Goal: Information Seeking & Learning: Check status

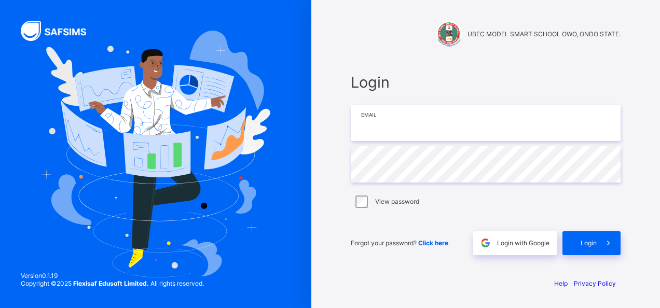
type input "**********"
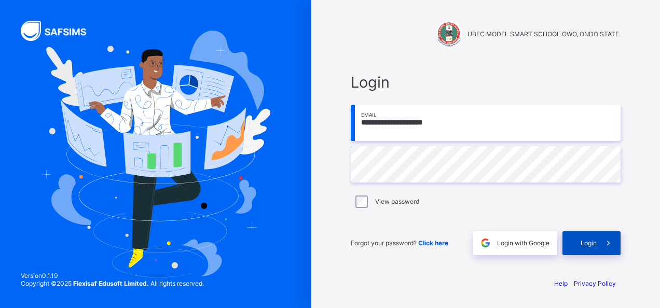
click at [579, 246] on div "Login" at bounding box center [591, 243] width 58 height 24
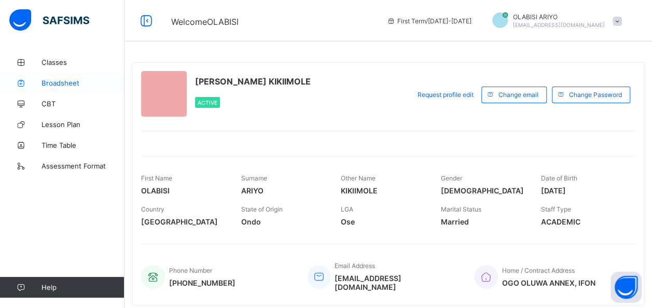
click at [62, 84] on span "Broadsheet" at bounding box center [82, 83] width 83 height 8
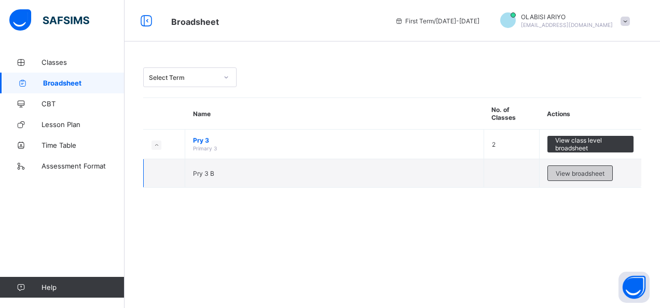
click at [583, 177] on div "View broadsheet" at bounding box center [579, 173] width 65 height 16
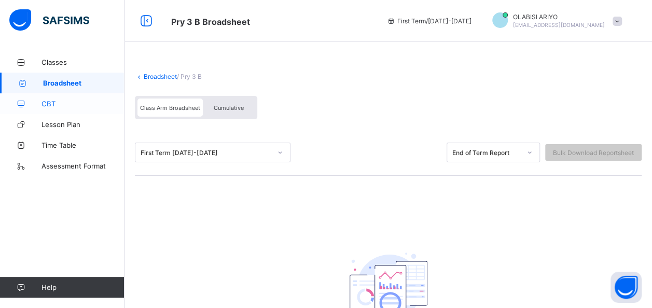
click at [54, 105] on span "CBT" at bounding box center [82, 104] width 83 height 8
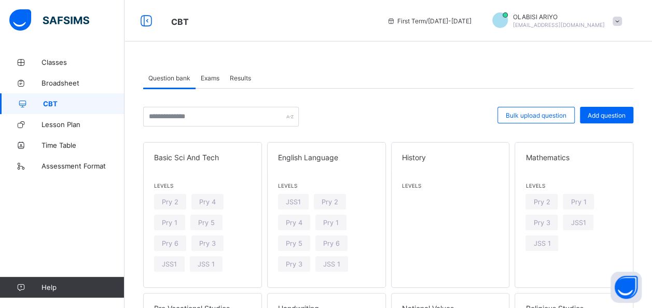
click at [242, 76] on span "Results" at bounding box center [240, 78] width 21 height 8
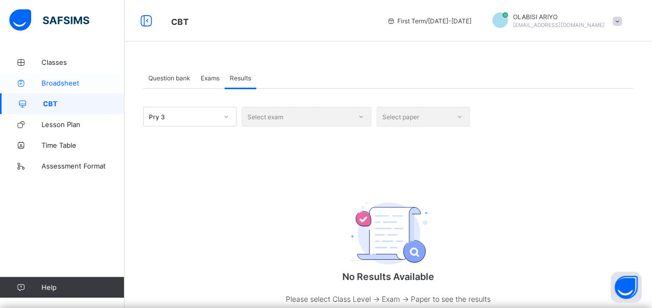
click at [70, 82] on span "Broadsheet" at bounding box center [82, 83] width 83 height 8
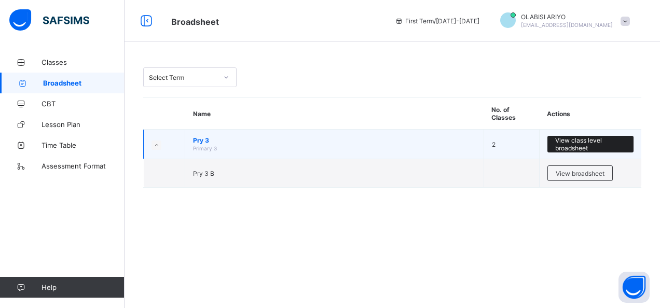
click at [591, 141] on span "View class level broadsheet" at bounding box center [590, 144] width 71 height 16
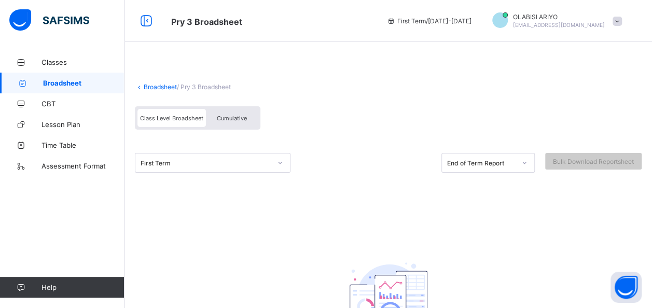
click at [283, 165] on div at bounding box center [280, 163] width 18 height 17
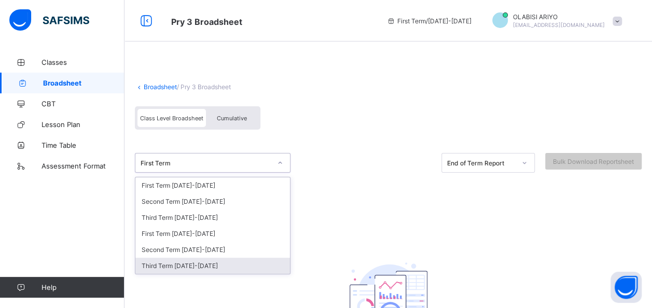
click at [188, 264] on div "Third Term [DATE]-[DATE]" at bounding box center [212, 266] width 155 height 16
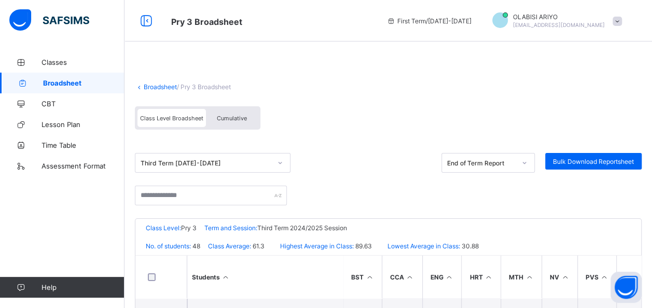
click at [523, 167] on div at bounding box center [525, 163] width 18 height 17
click at [498, 160] on div "End of Term Report" at bounding box center [481, 163] width 68 height 8
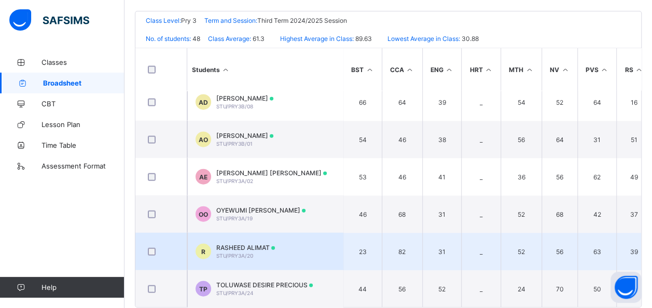
scroll to position [1217, 0]
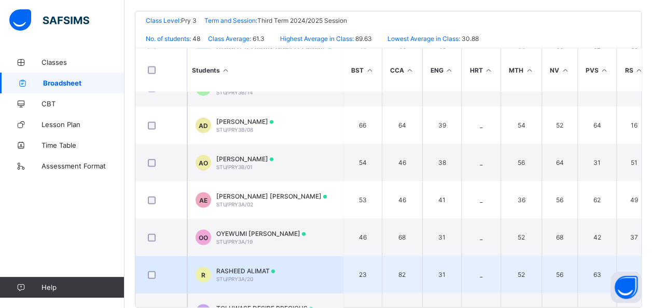
click at [273, 155] on span "[PERSON_NAME]" at bounding box center [244, 159] width 57 height 8
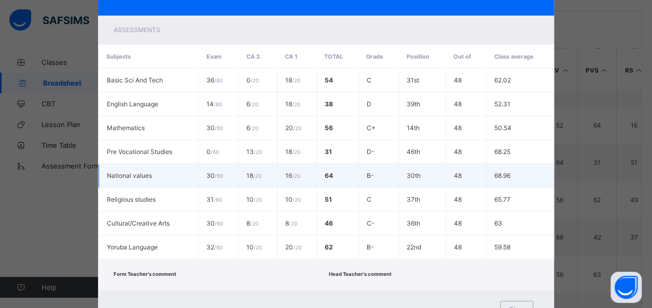
scroll to position [239, 0]
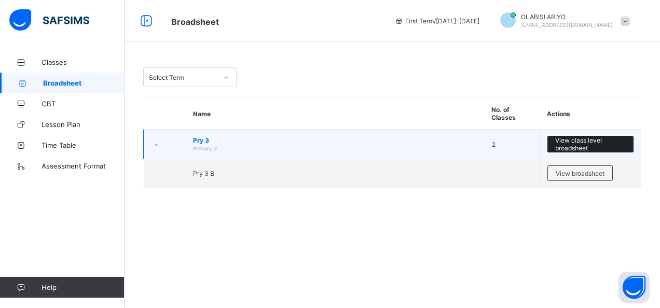
click at [567, 146] on span "View class level broadsheet" at bounding box center [590, 144] width 71 height 16
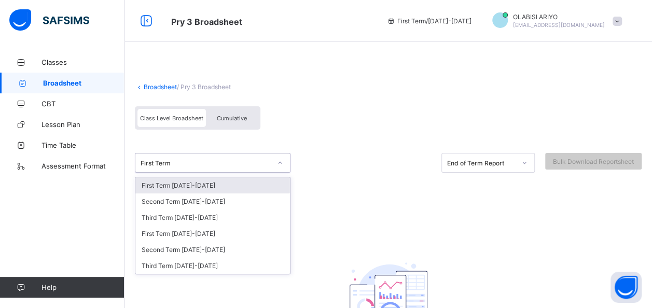
click at [218, 163] on div "First Term" at bounding box center [206, 163] width 131 height 8
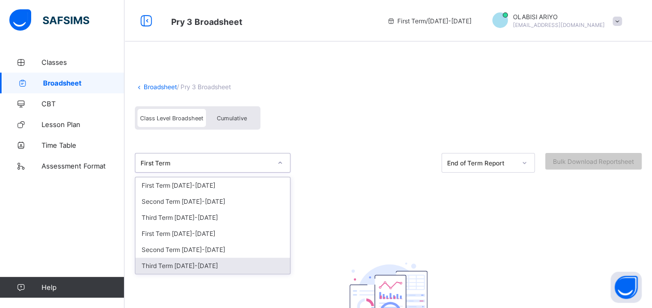
click at [197, 261] on div "Third Term [DATE]-[DATE]" at bounding box center [212, 266] width 155 height 16
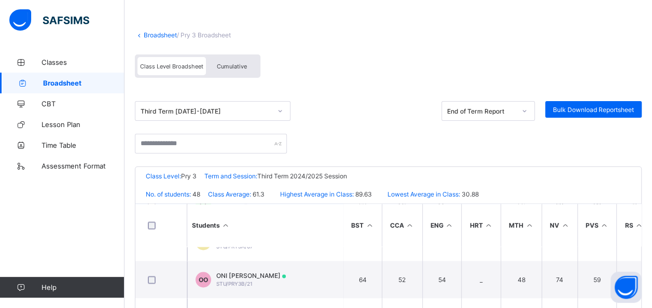
scroll to position [934, 0]
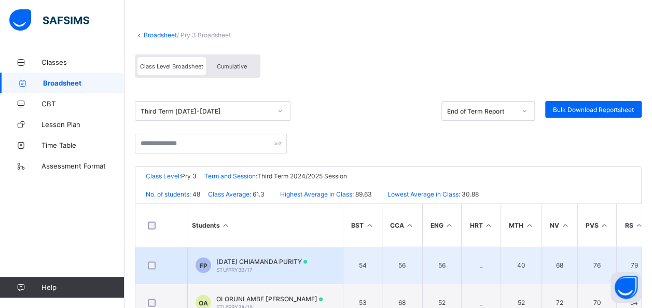
click at [299, 257] on span "[DATE] CHIAMANDA PURITY" at bounding box center [261, 261] width 91 height 8
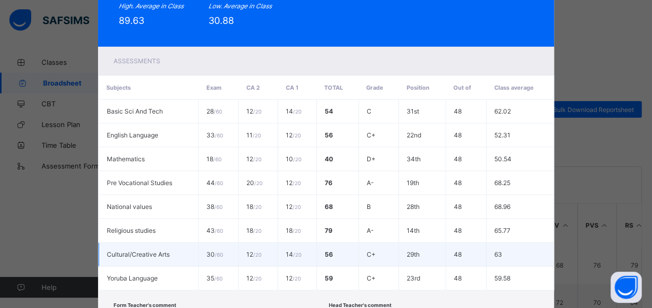
scroll to position [207, 0]
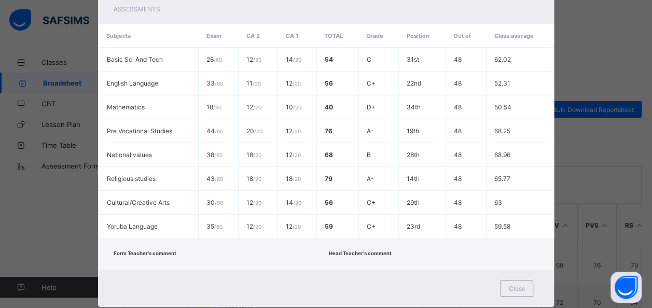
click at [582, 60] on div "FP STU/PRY3B/17 [DATE] CHIAMANDA PURITY ba7039b1-3516-4b52-9ff9-f8bd02031a9d 98…" at bounding box center [326, 154] width 652 height 308
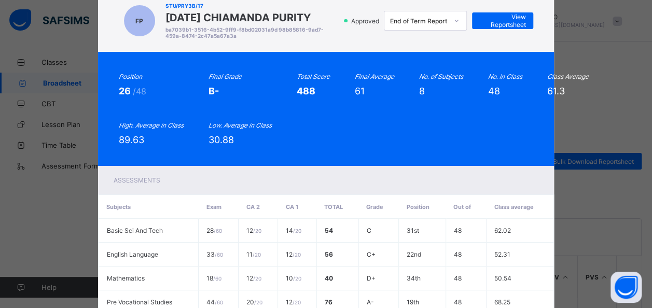
scroll to position [104, 0]
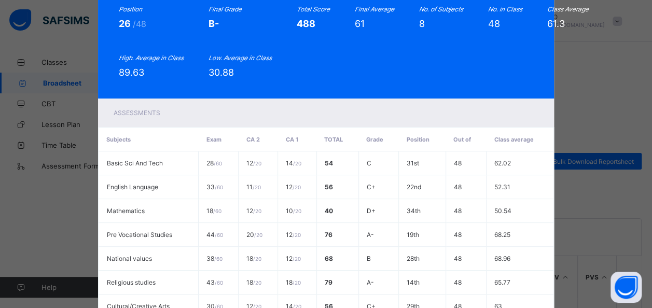
click at [585, 117] on div "FP STU/PRY3B/17 [DATE] CHIAMANDA PURITY ba7039b1-3516-4b52-9ff9-f8bd02031a9d 98…" at bounding box center [326, 154] width 652 height 308
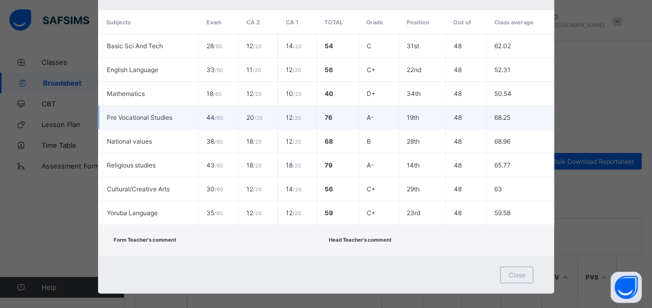
scroll to position [226, 0]
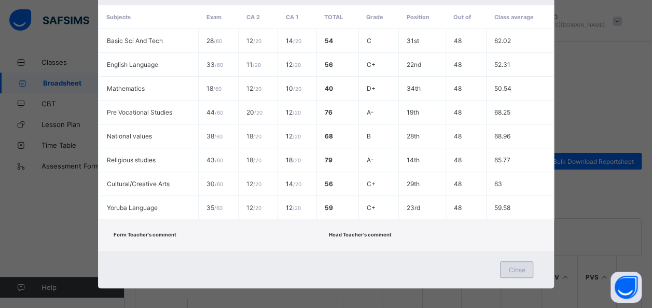
click at [509, 264] on div "Close" at bounding box center [516, 269] width 33 height 17
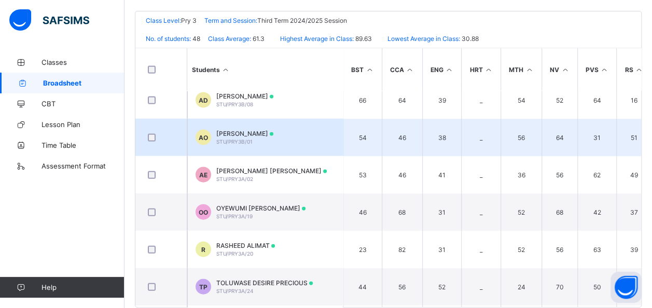
scroll to position [1245, 0]
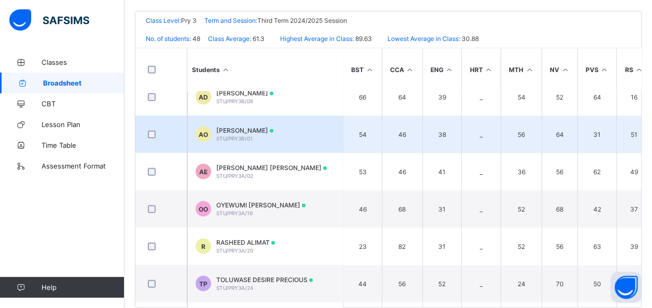
click at [257, 134] on div "[PERSON_NAME] STU/PRY3B/01" at bounding box center [244, 135] width 57 height 16
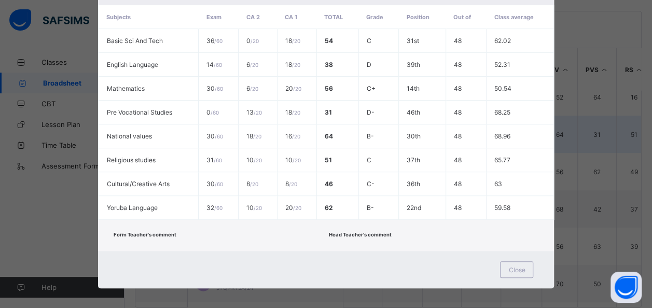
click at [257, 134] on td "18 / 20" at bounding box center [258, 136] width 39 height 24
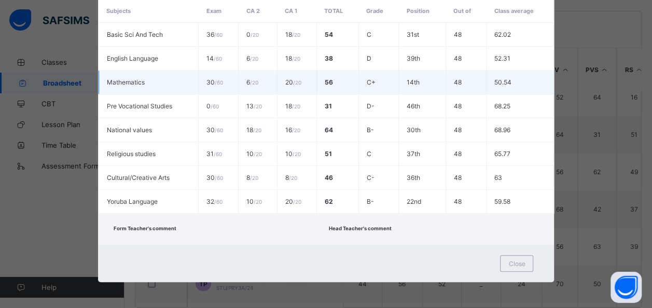
scroll to position [239, 0]
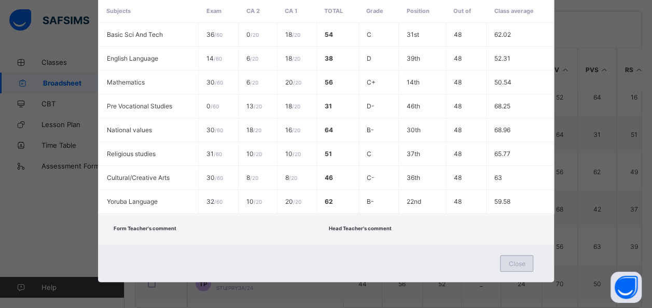
click at [509, 262] on span "Close" at bounding box center [516, 264] width 17 height 8
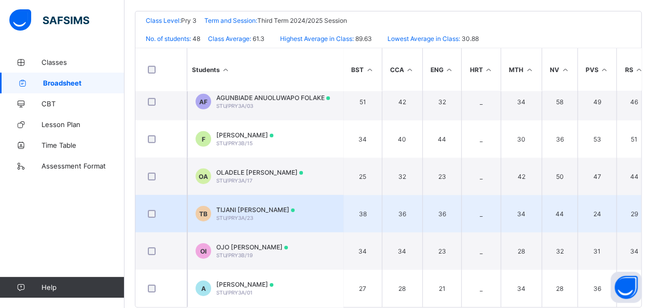
scroll to position [225, 0]
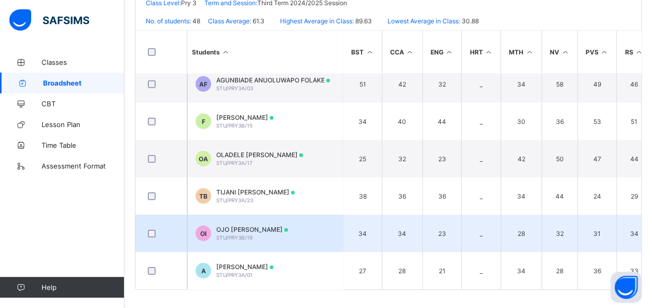
click at [288, 226] on span "OJO [PERSON_NAME]" at bounding box center [252, 230] width 72 height 8
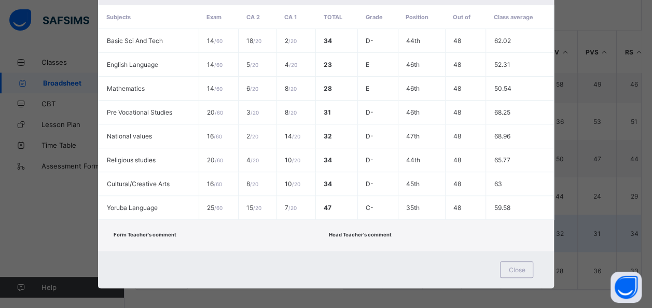
click at [304, 220] on div "Form Teacher's comment Head Teacher's comment" at bounding box center [326, 235] width 456 height 31
click at [507, 262] on div "Close" at bounding box center [516, 269] width 33 height 17
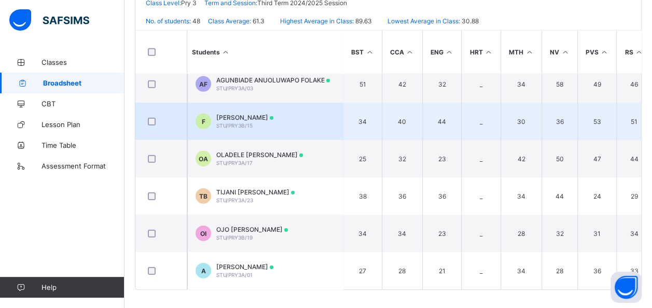
click at [270, 124] on td "F [PERSON_NAME]/PRY3B/15" at bounding box center [265, 121] width 156 height 37
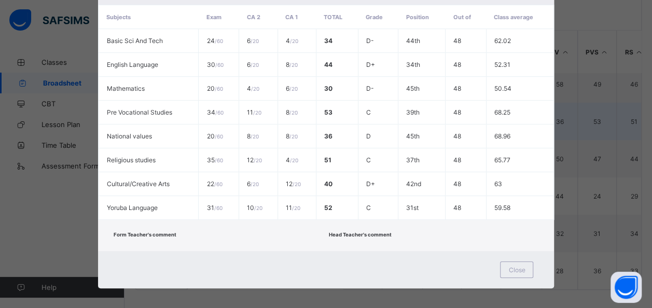
click at [270, 124] on td "8 / 20" at bounding box center [258, 136] width 39 height 24
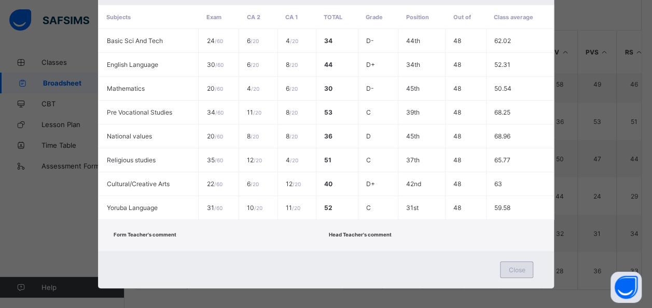
click at [523, 266] on span "Close" at bounding box center [516, 270] width 17 height 8
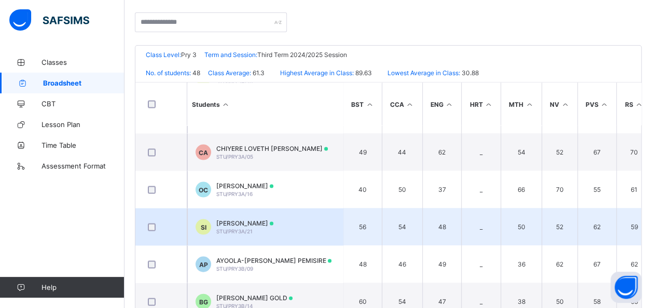
scroll to position [1089, 0]
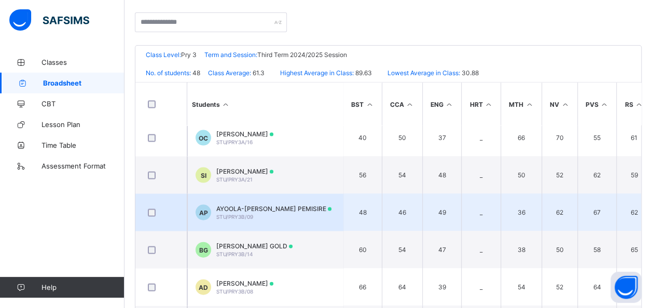
click at [264, 207] on span "AYOOLA-[PERSON_NAME] PEMISIRE" at bounding box center [273, 208] width 115 height 8
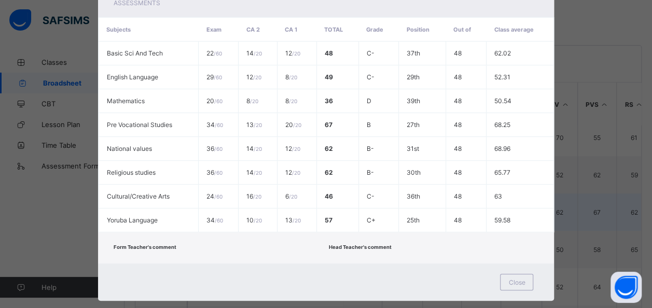
click at [264, 209] on td "10 / 20" at bounding box center [258, 221] width 39 height 24
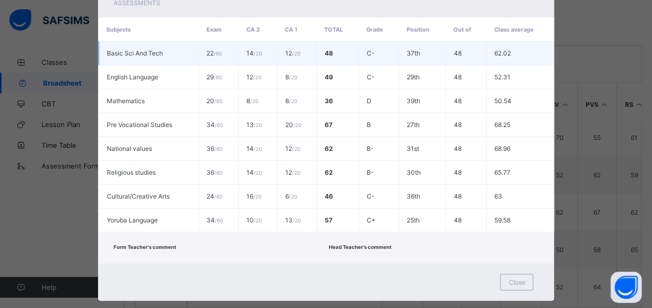
scroll to position [239, 0]
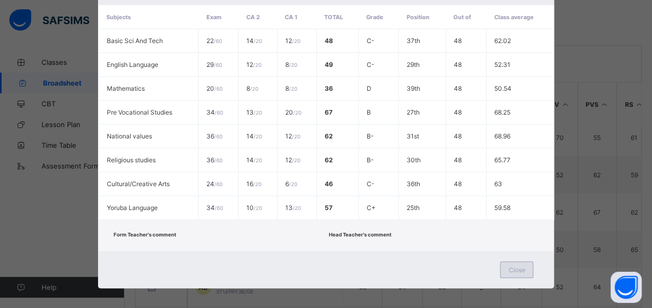
click at [519, 266] on span "Close" at bounding box center [516, 270] width 17 height 8
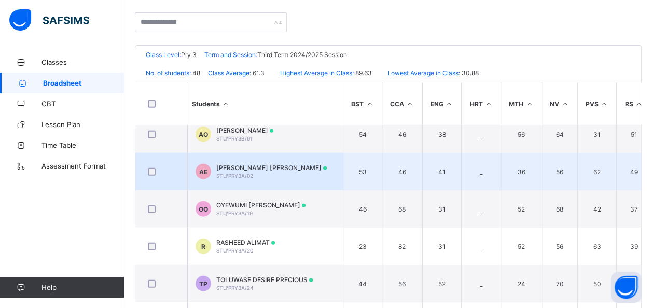
scroll to position [1297, 0]
